Goal: Find specific page/section

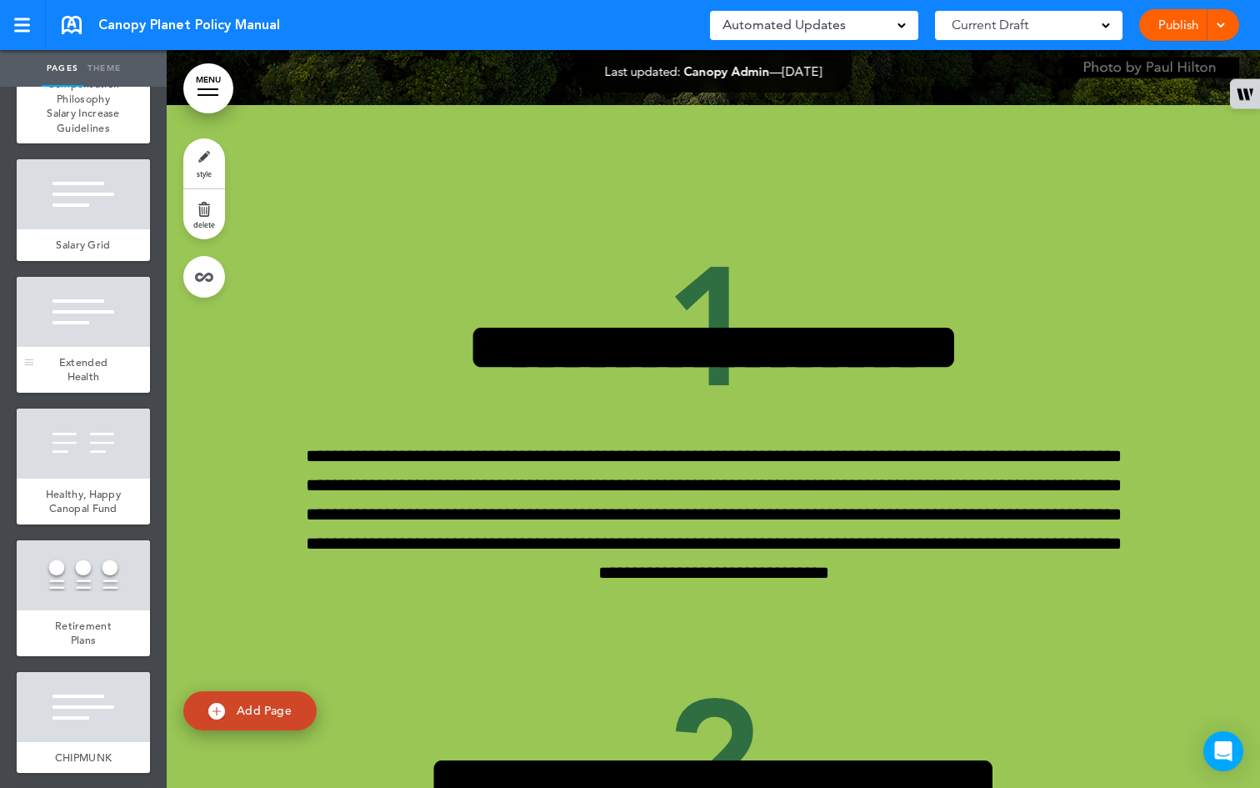
scroll to position [2282, 0]
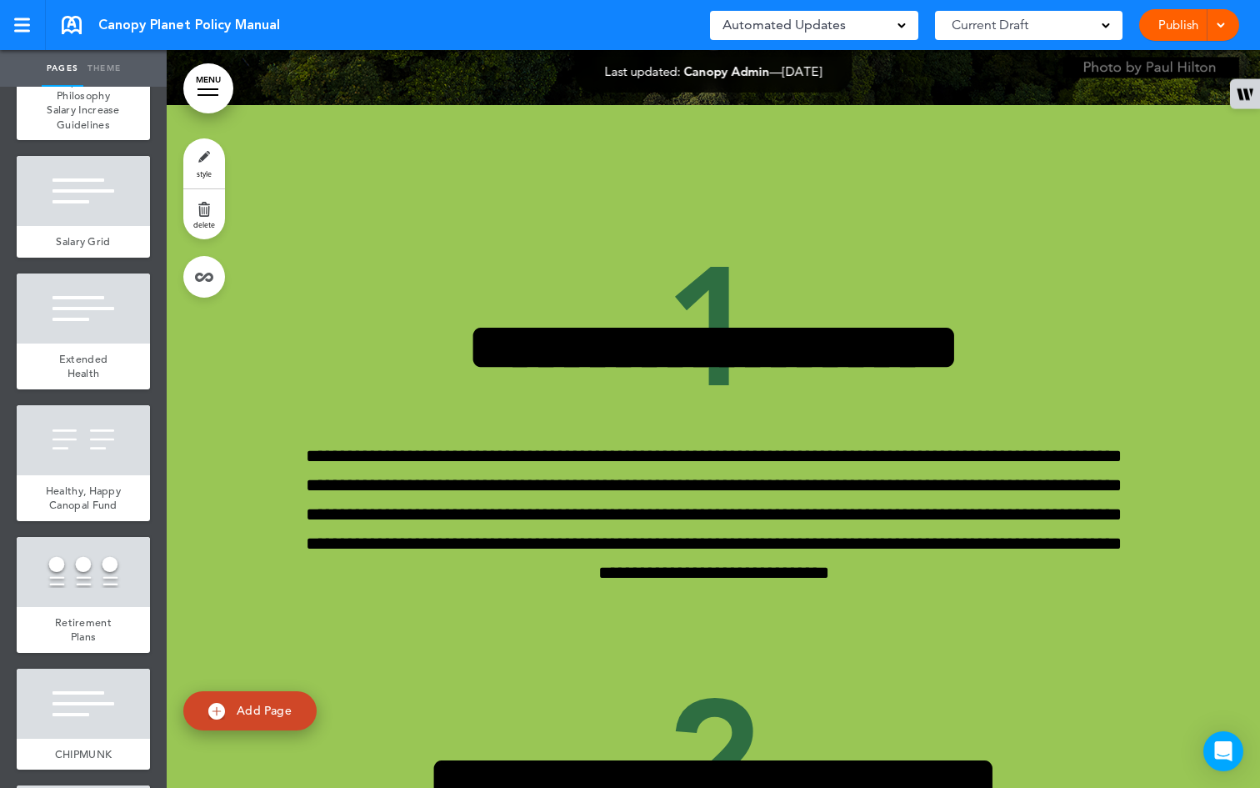
click at [94, 132] on span "Compensation Philosophy Salary Increase Guidelines" at bounding box center [83, 102] width 73 height 58
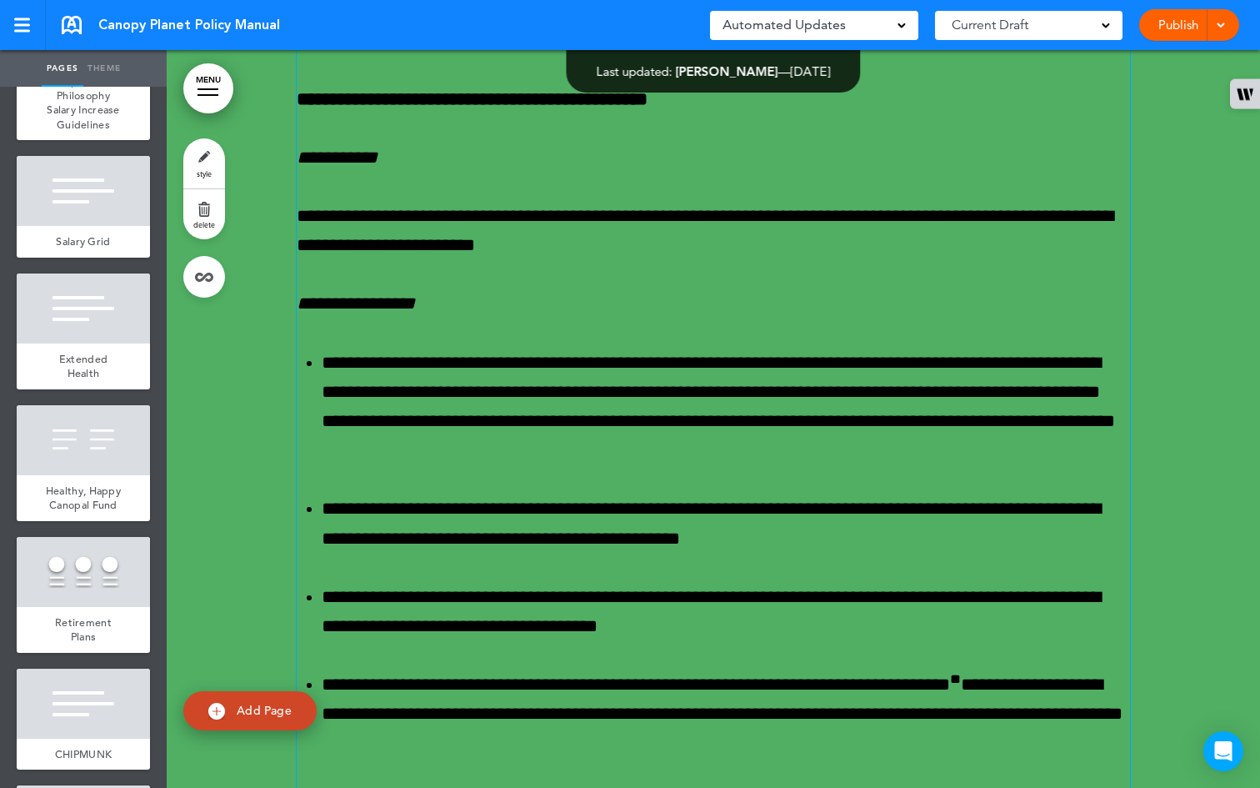
scroll to position [25392, 0]
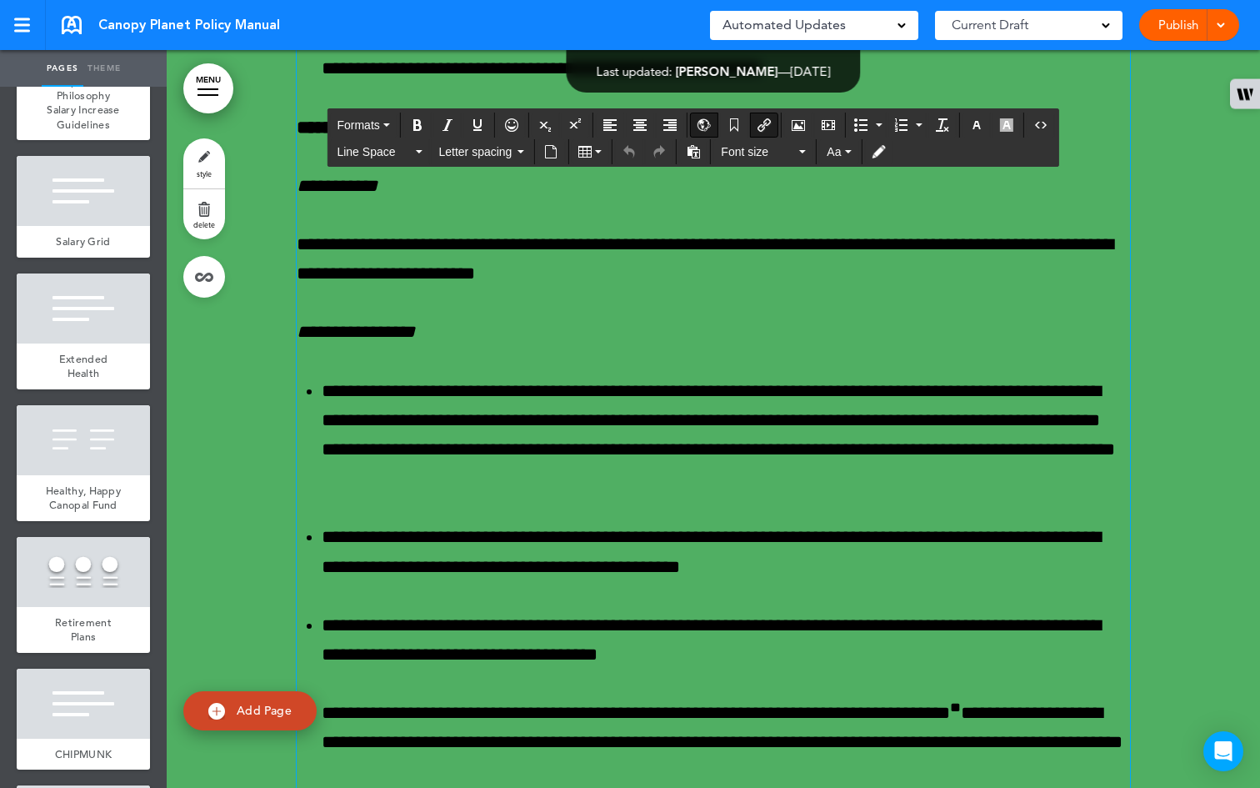
drag, startPoint x: 550, startPoint y: 466, endPoint x: 485, endPoint y: 472, distance: 65.3
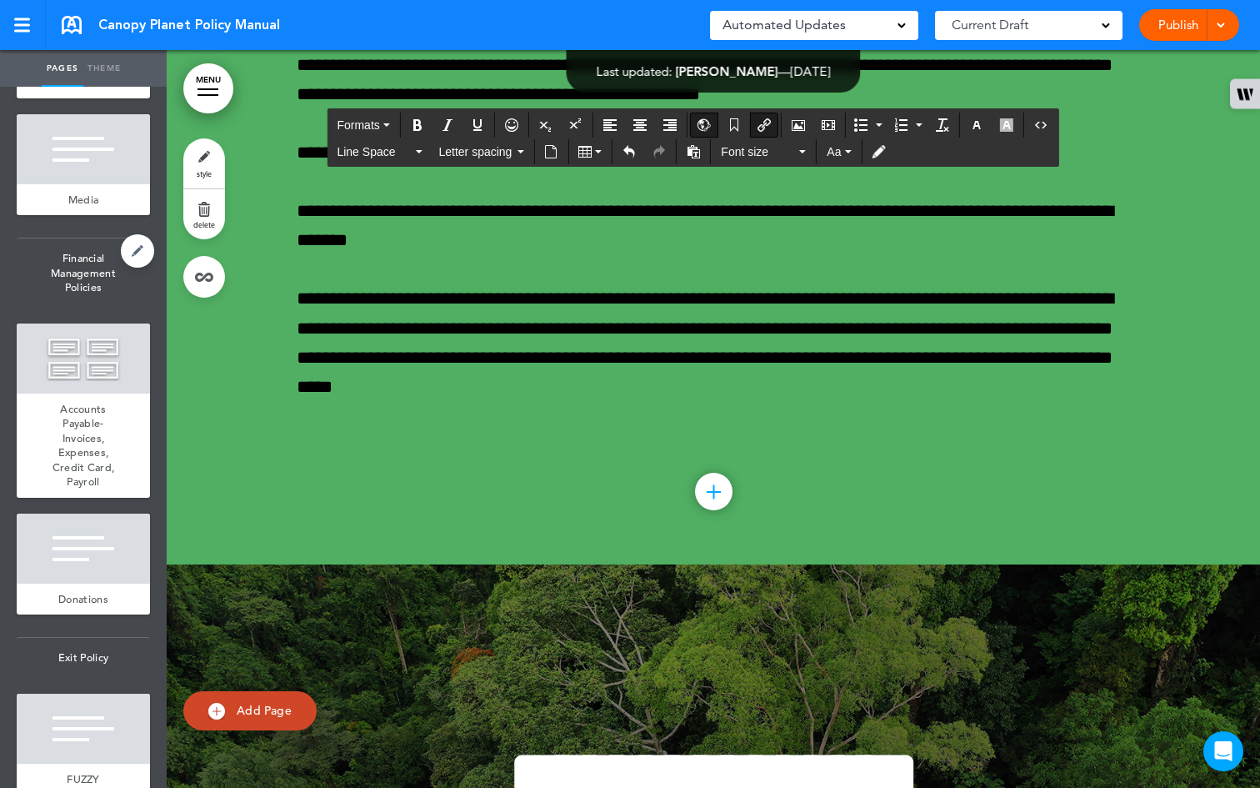
scroll to position [5981, 0]
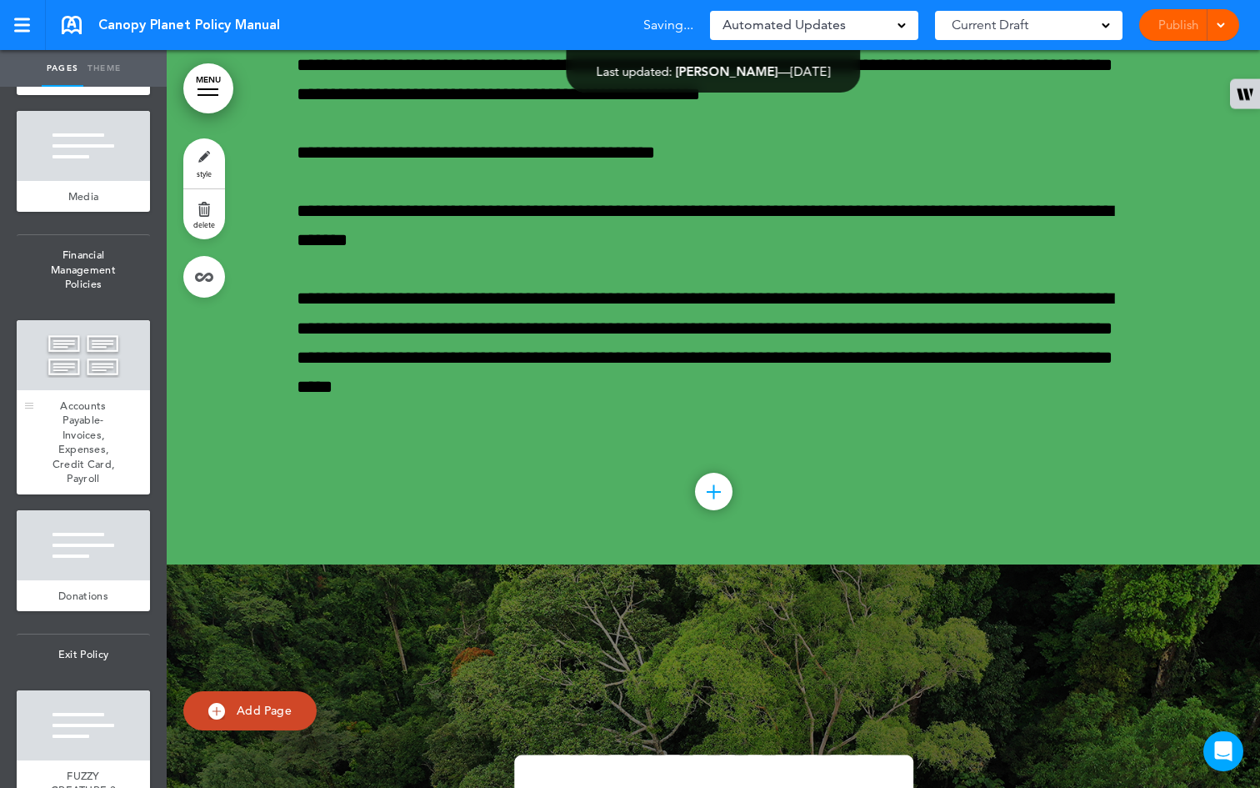
click at [94, 486] on span "Accounts Payable- Invoices, Expenses, Credit Card, Payroll" at bounding box center [84, 442] width 63 height 88
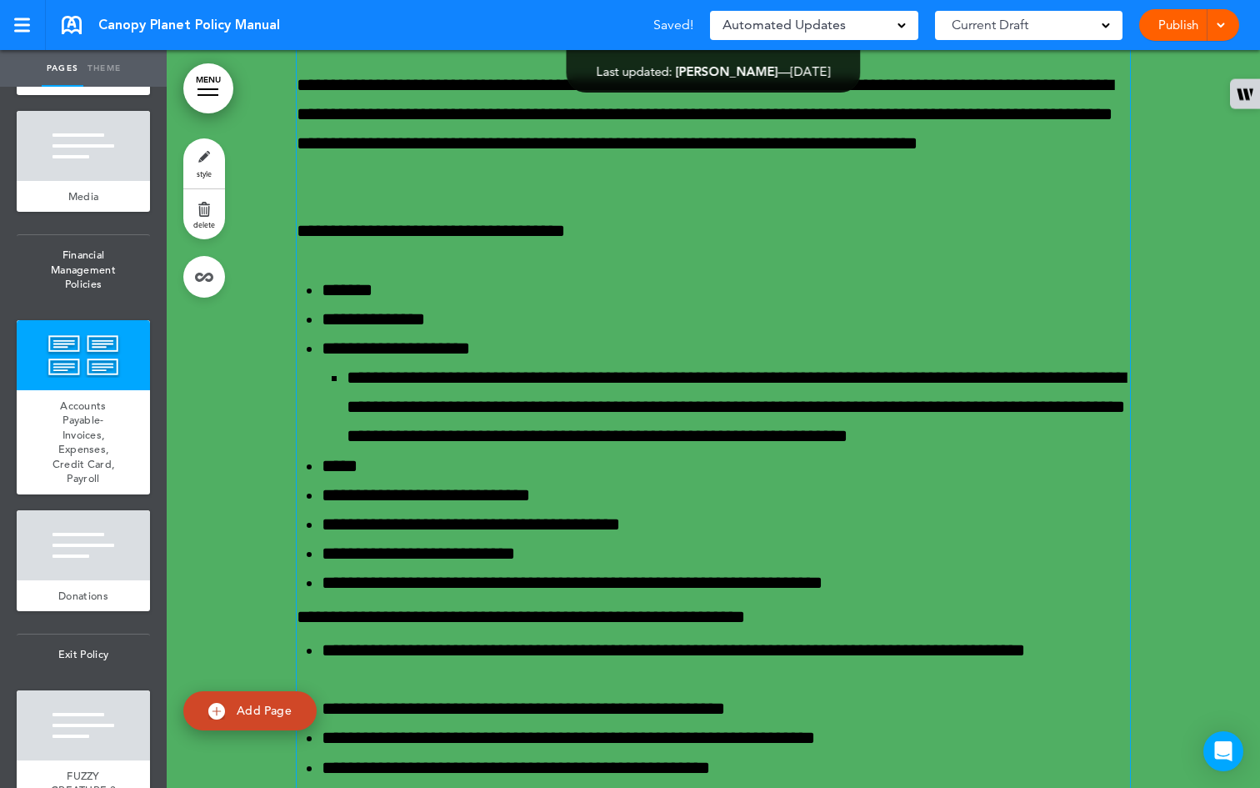
scroll to position [54170, 0]
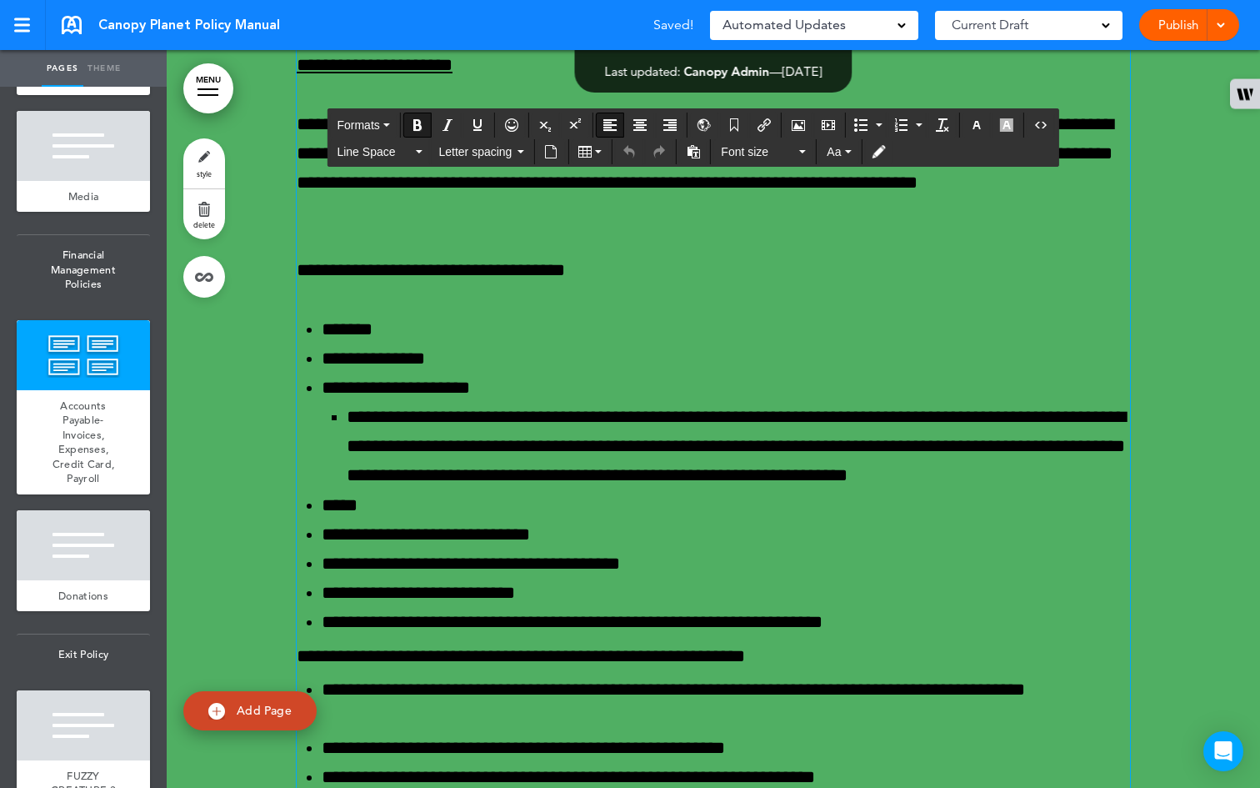
click at [446, 322] on div "**********" at bounding box center [714, 42] width 834 height 2053
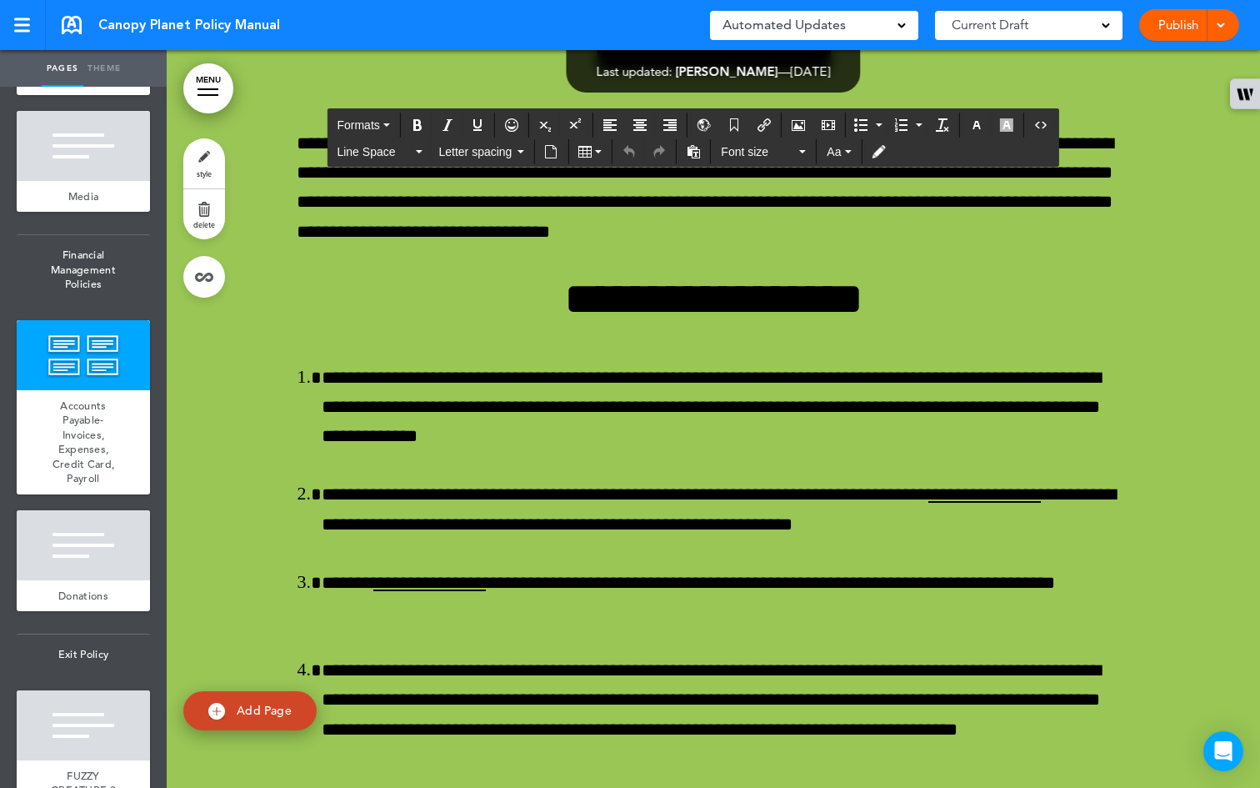
scroll to position [58299, 0]
